Goal: Navigation & Orientation: Find specific page/section

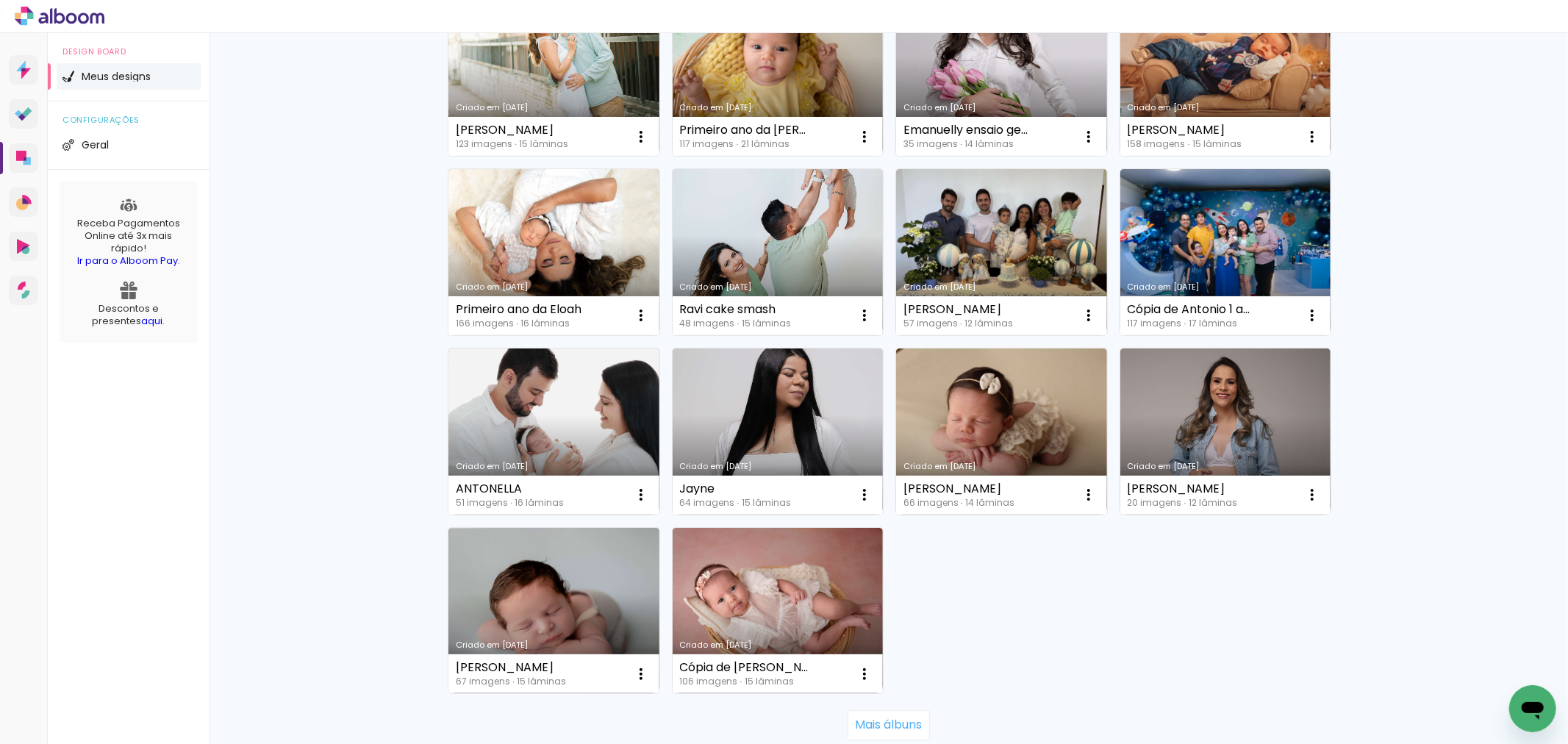
scroll to position [816, 0]
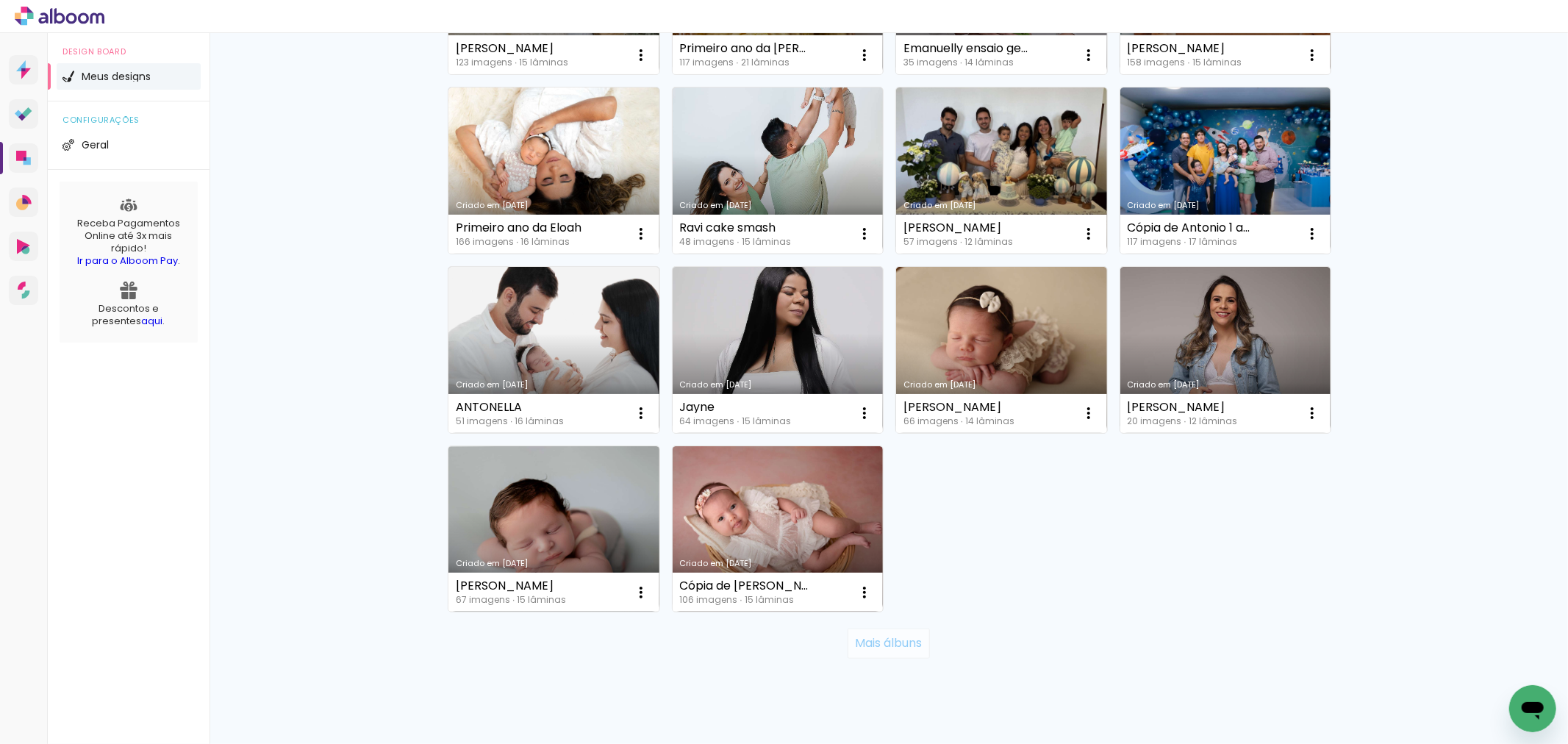
click at [0, 0] on slot "Mais álbuns" at bounding box center [0, 0] width 0 height 0
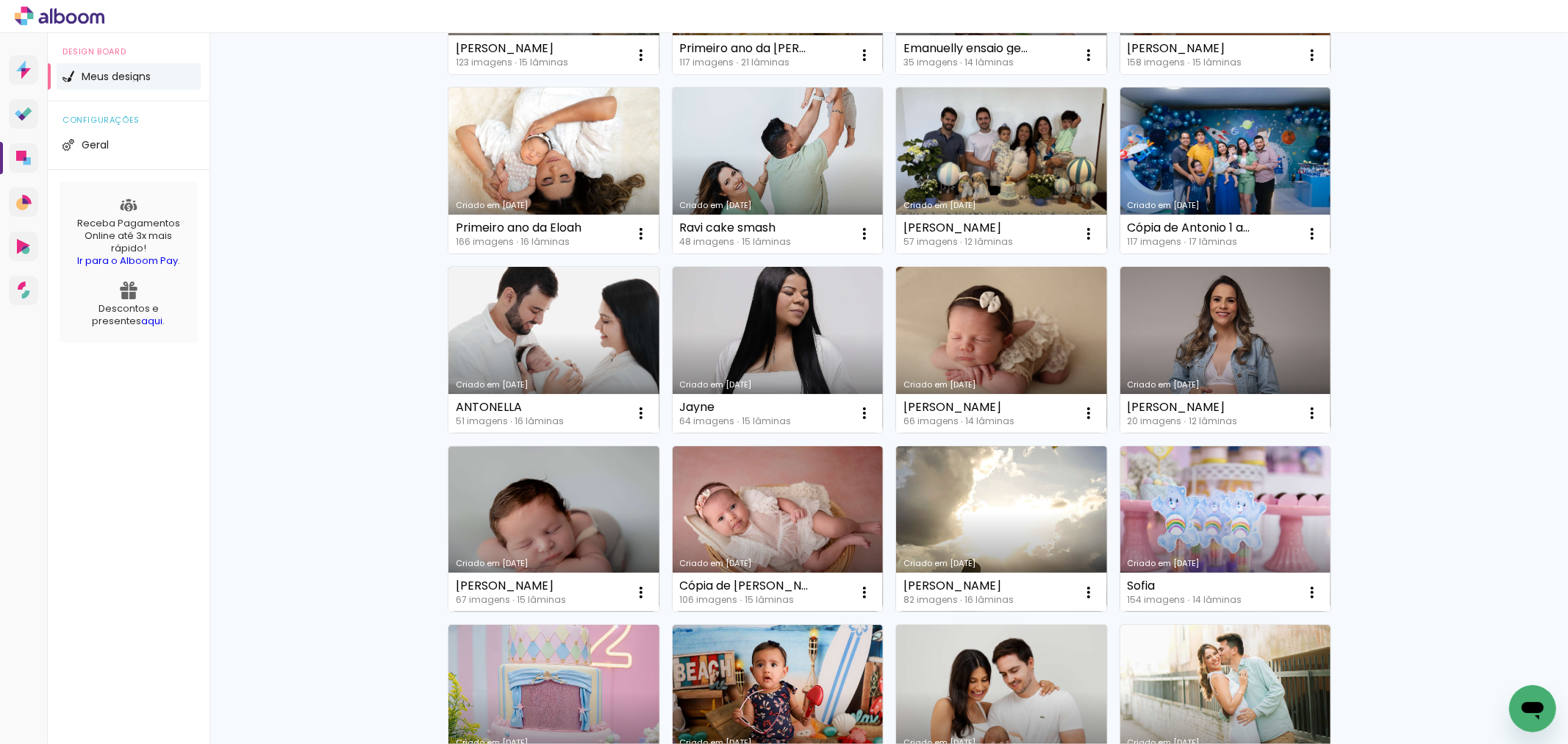
scroll to position [898, 0]
